Goal: Book appointment/travel/reservation

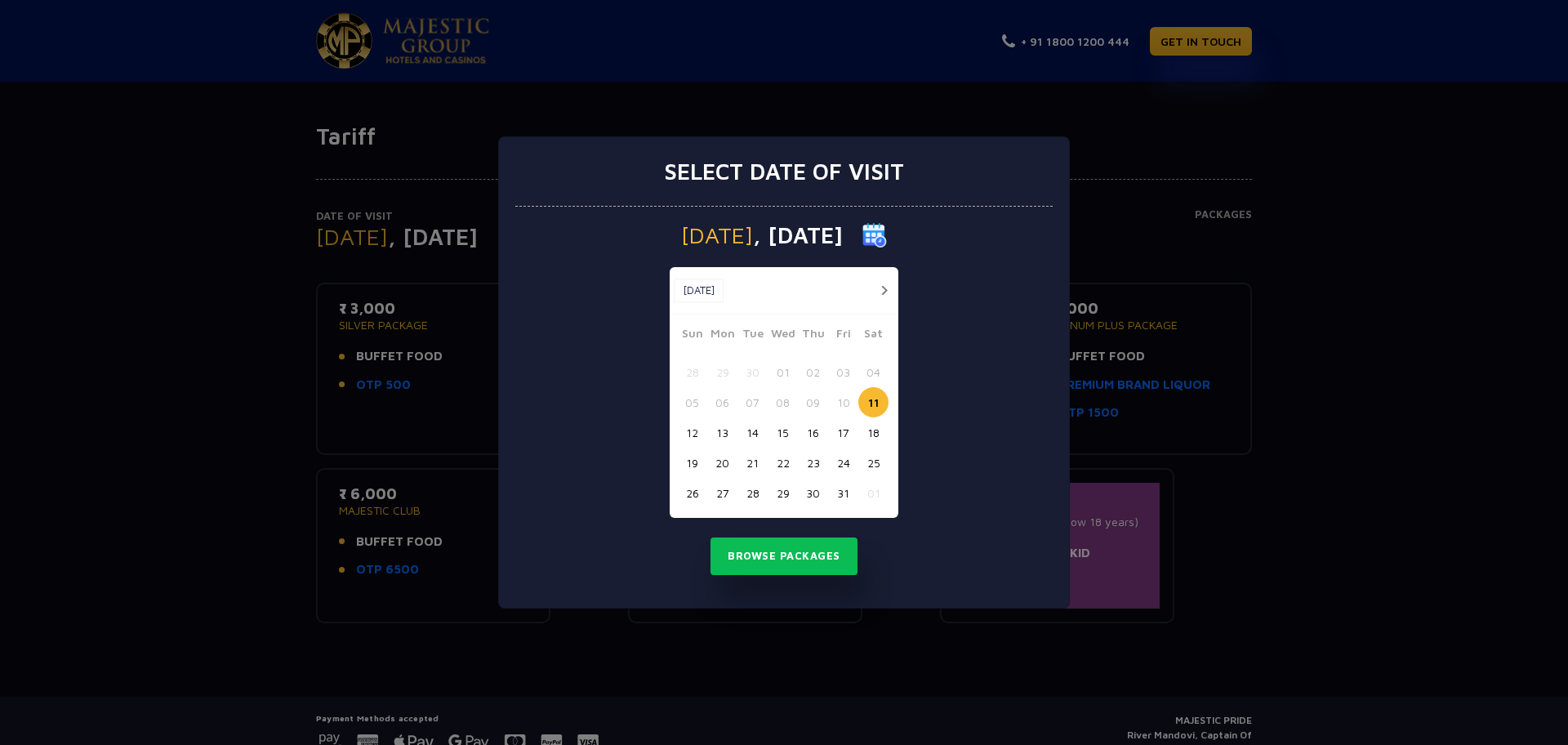
click at [719, 462] on button "20" at bounding box center [722, 462] width 30 height 30
click at [813, 552] on button "Browse Packages" at bounding box center [784, 555] width 147 height 38
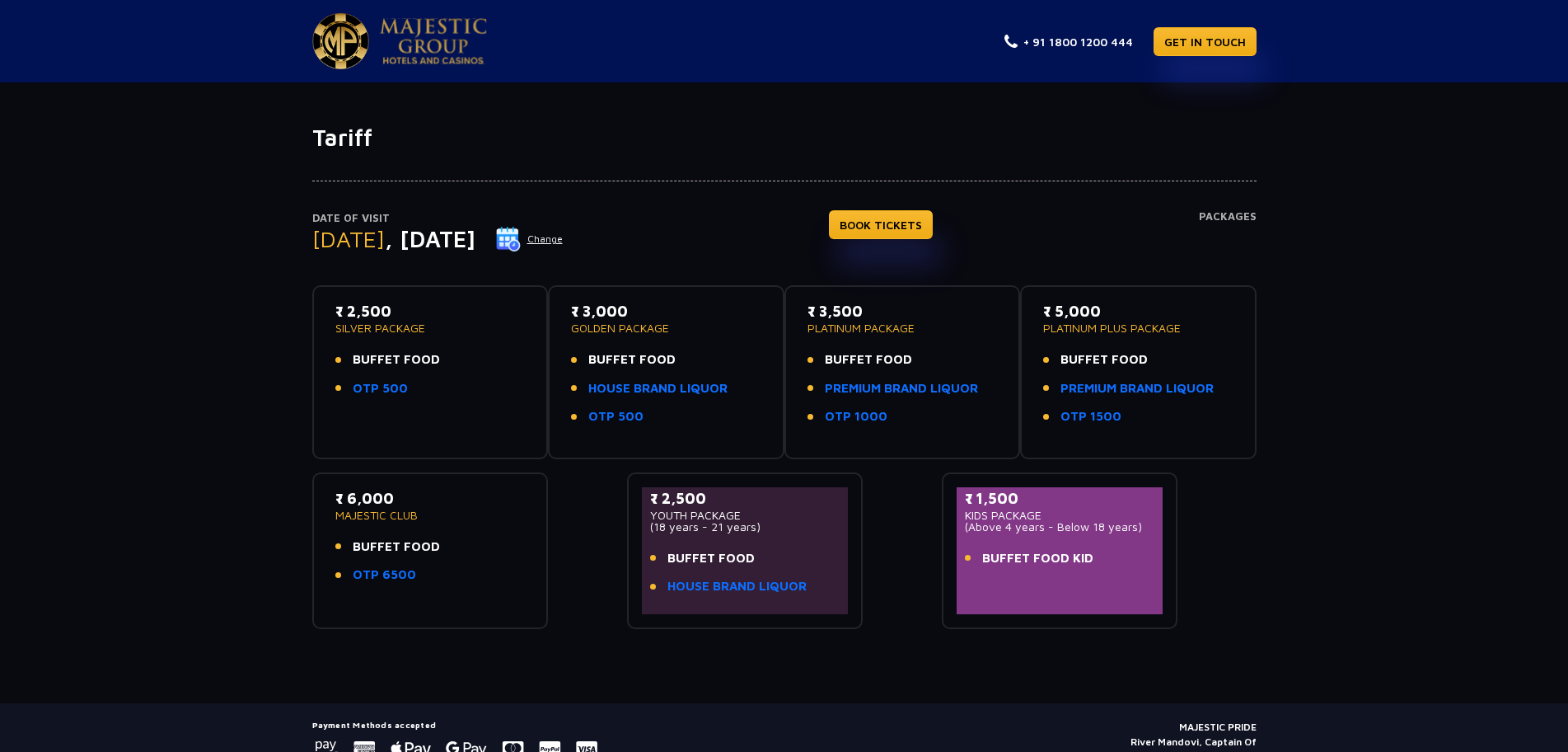
click at [563, 236] on button "Change" at bounding box center [529, 238] width 68 height 26
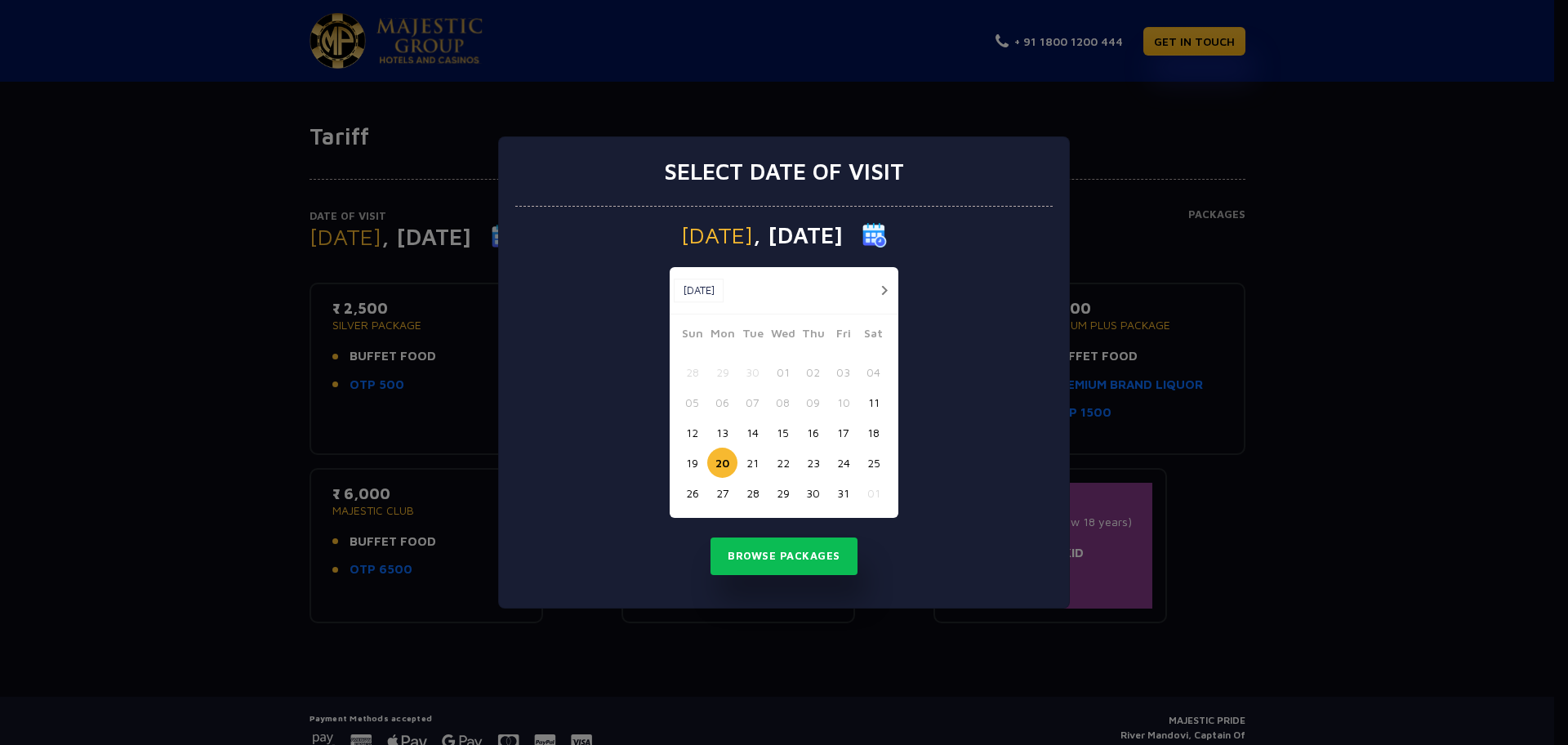
click at [754, 463] on button "21" at bounding box center [752, 462] width 30 height 30
click at [784, 547] on button "Browse Packages" at bounding box center [784, 555] width 147 height 38
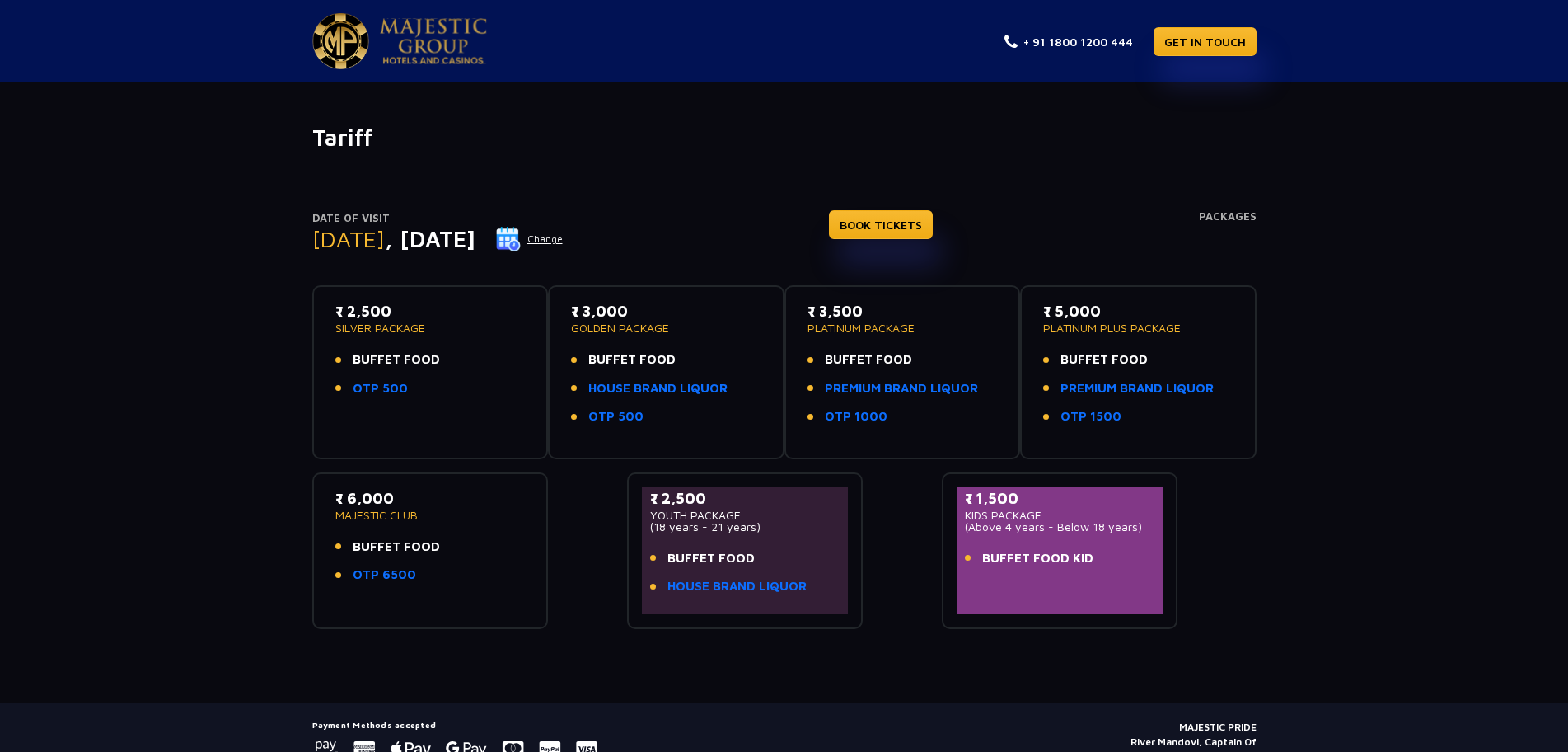
click at [563, 238] on button "Change" at bounding box center [529, 238] width 68 height 26
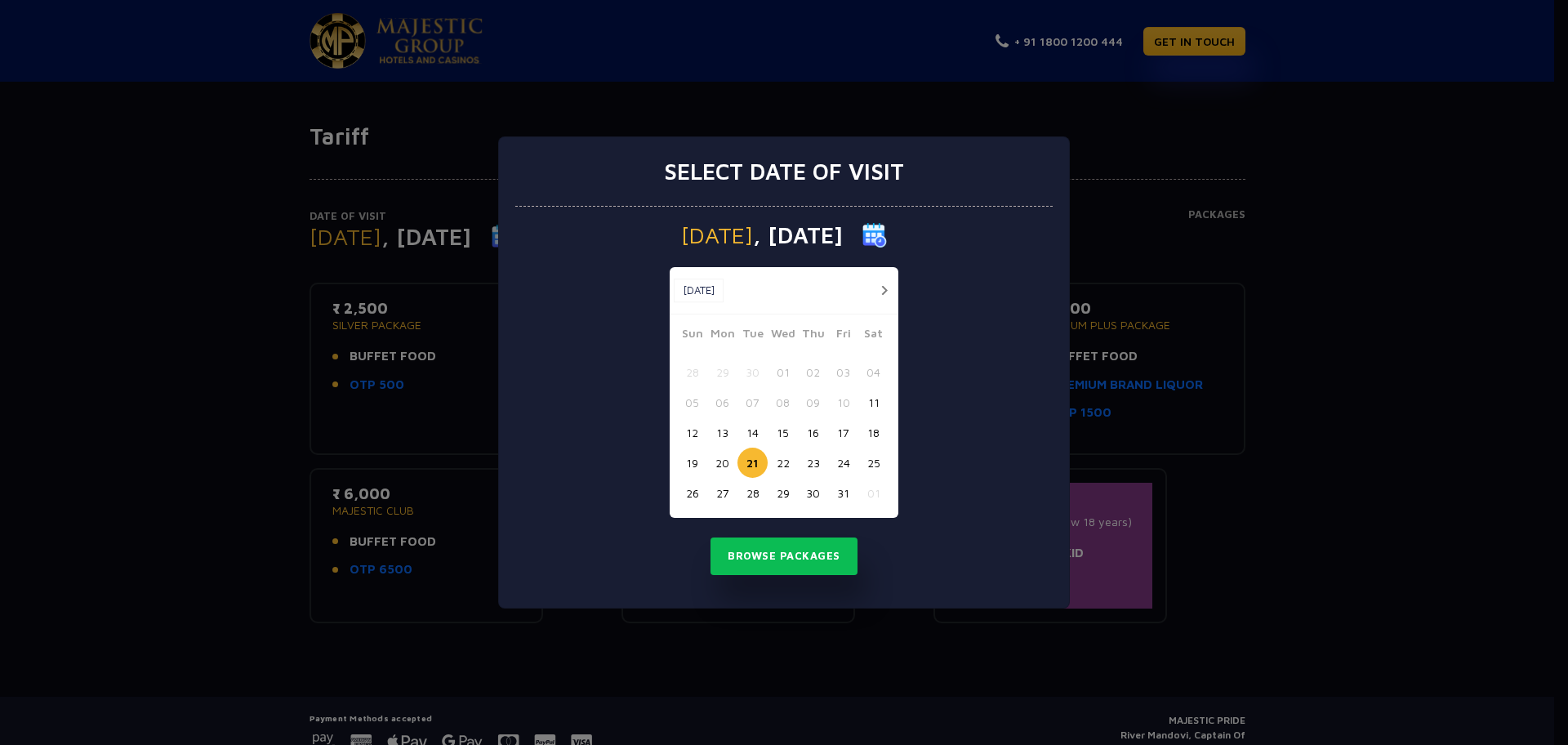
click at [776, 466] on button "22" at bounding box center [783, 462] width 30 height 30
click at [788, 567] on button "Browse Packages" at bounding box center [784, 555] width 147 height 38
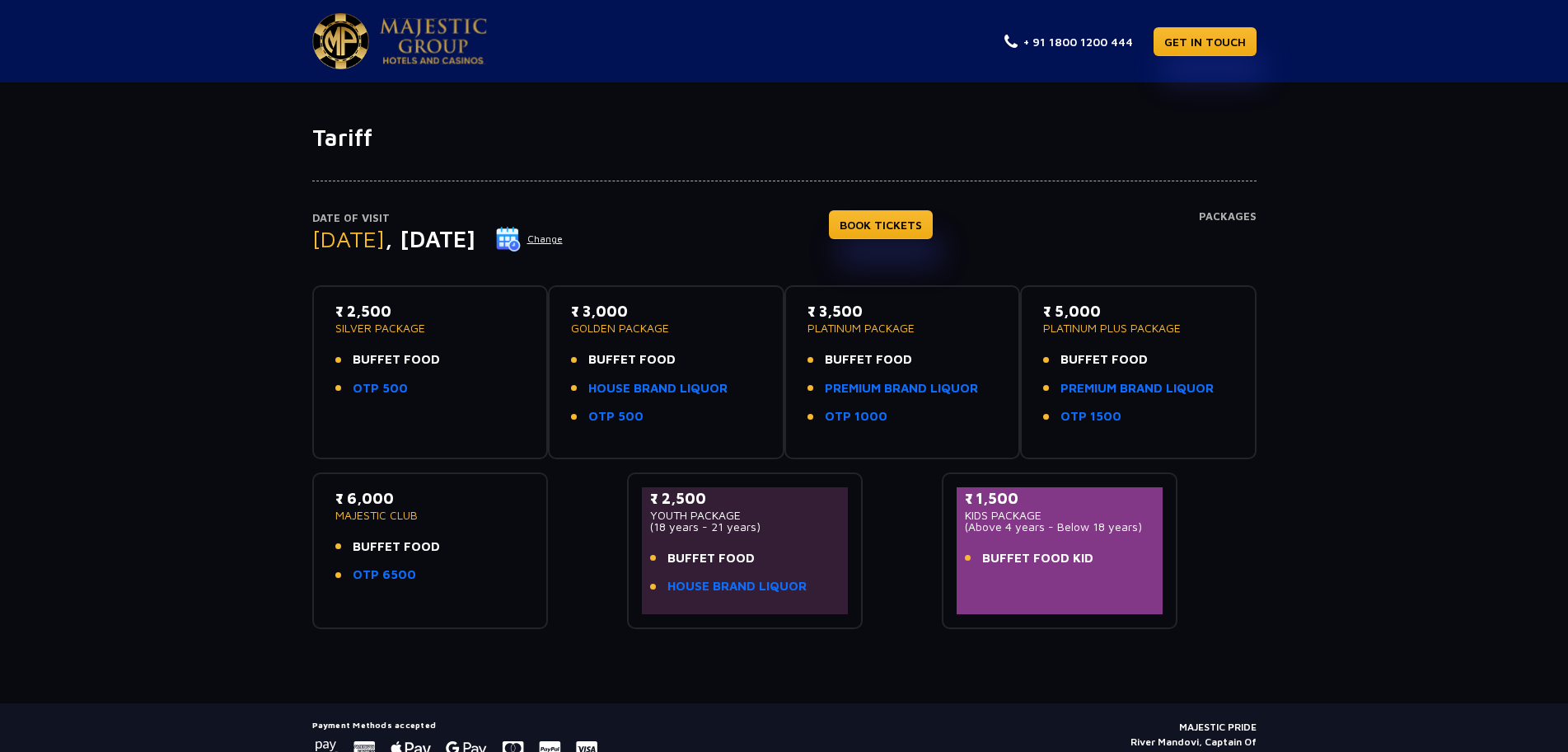
click at [563, 242] on button "Change" at bounding box center [529, 238] width 68 height 26
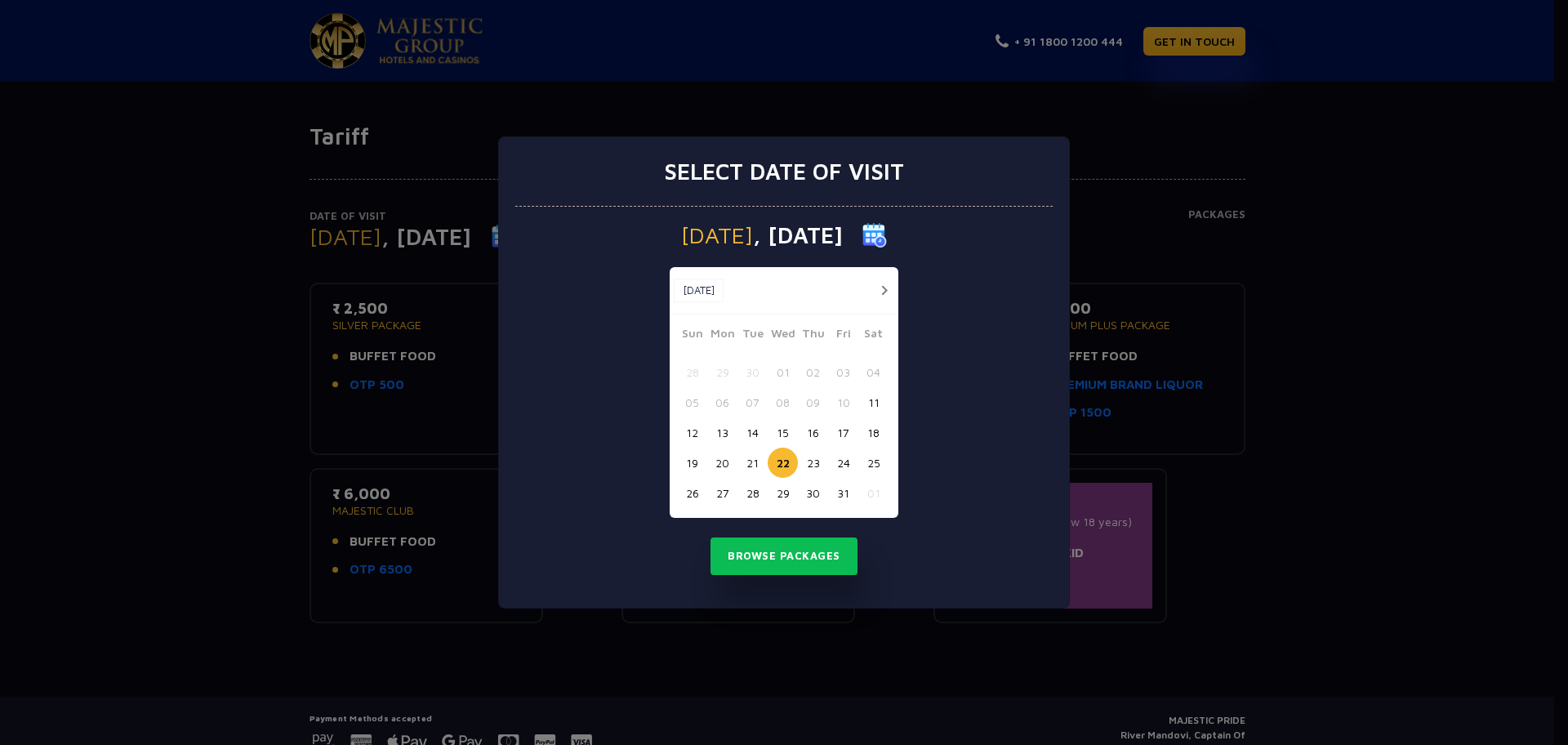
click at [693, 462] on button "19" at bounding box center [692, 462] width 30 height 30
click at [781, 563] on button "Browse Packages" at bounding box center [784, 555] width 147 height 38
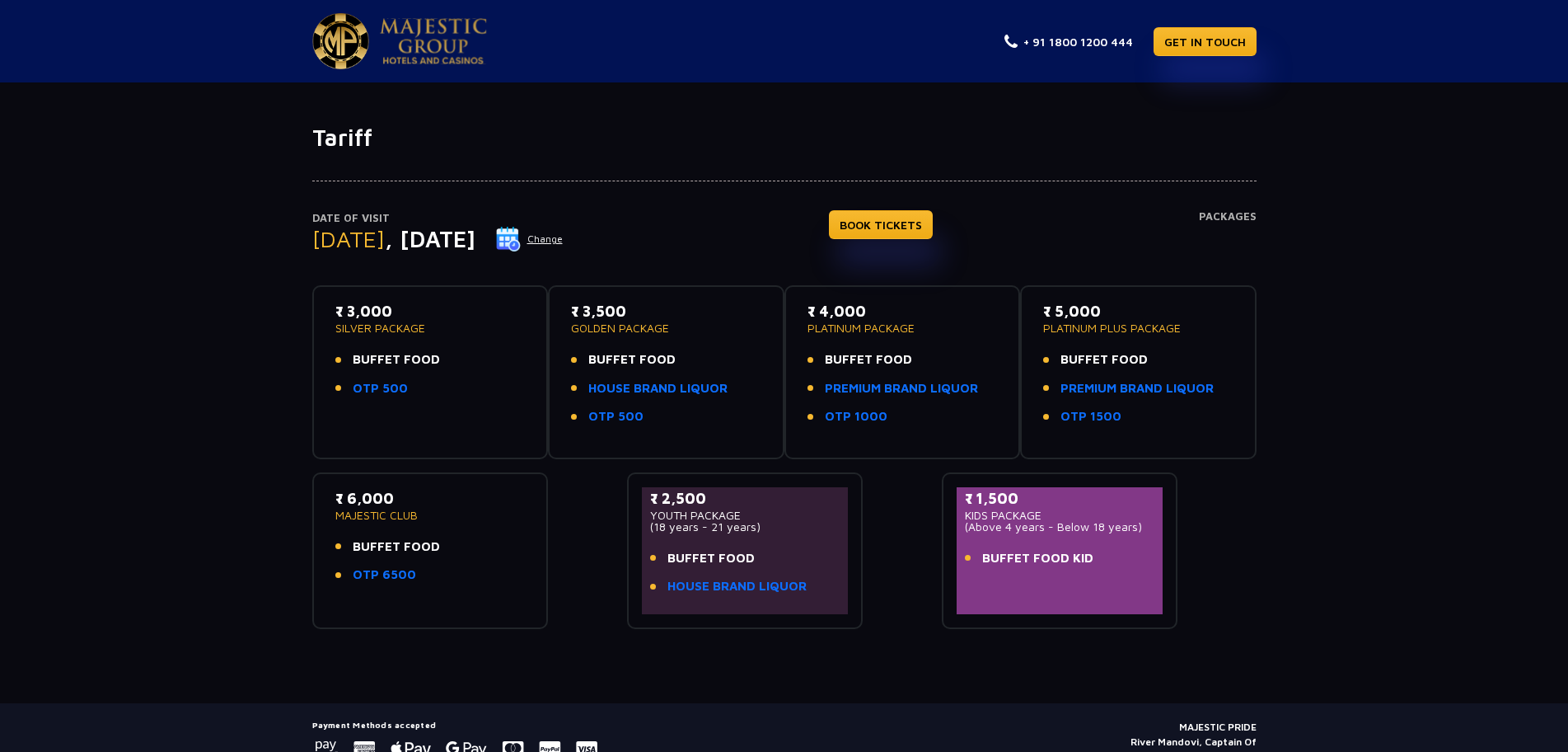
click at [563, 238] on button "Change" at bounding box center [529, 238] width 68 height 26
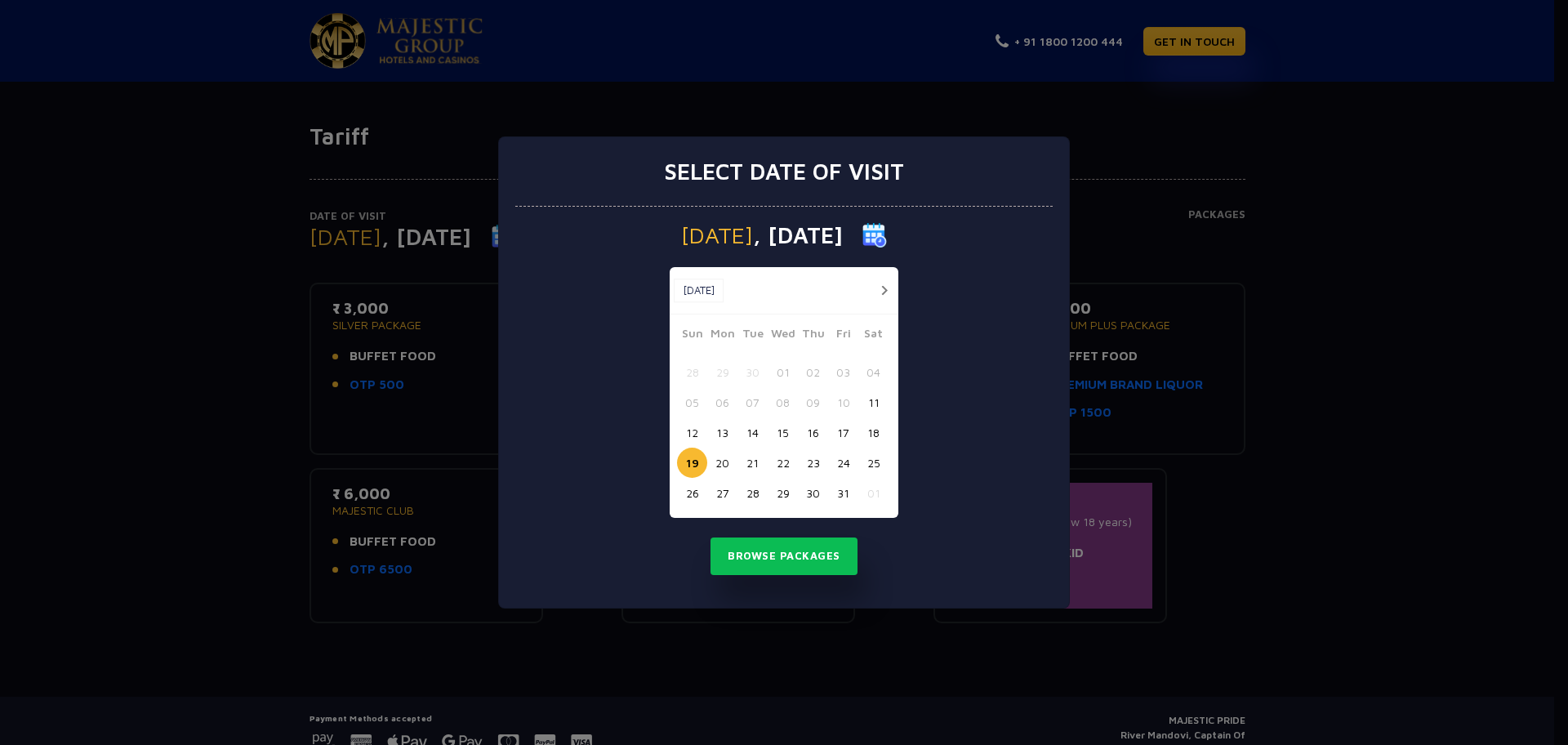
click at [874, 432] on button "18" at bounding box center [873, 432] width 30 height 30
click at [755, 551] on button "Browse Packages" at bounding box center [784, 555] width 147 height 38
